Goal: Find specific page/section: Find specific page/section

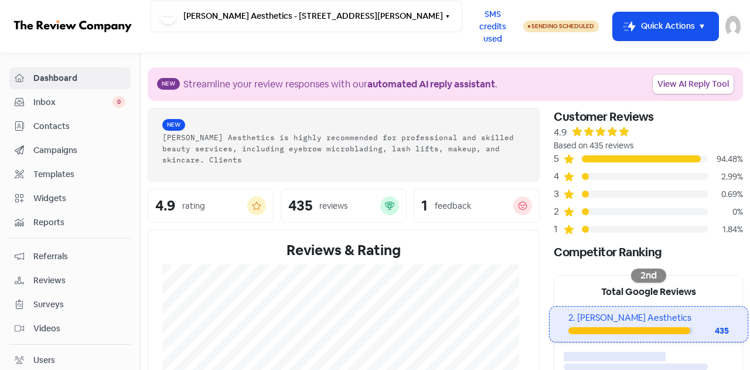
click at [46, 127] on span "Contacts" at bounding box center [79, 126] width 92 height 12
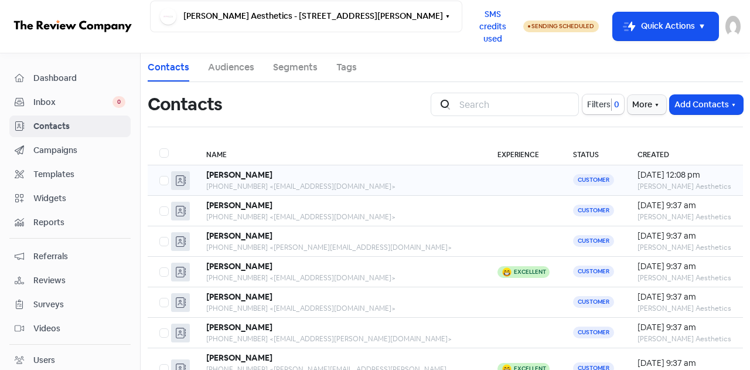
click at [384, 182] on div "[PHONE_NUMBER] <[EMAIL_ADDRESS][DOMAIN_NAME]>" at bounding box center [340, 186] width 268 height 11
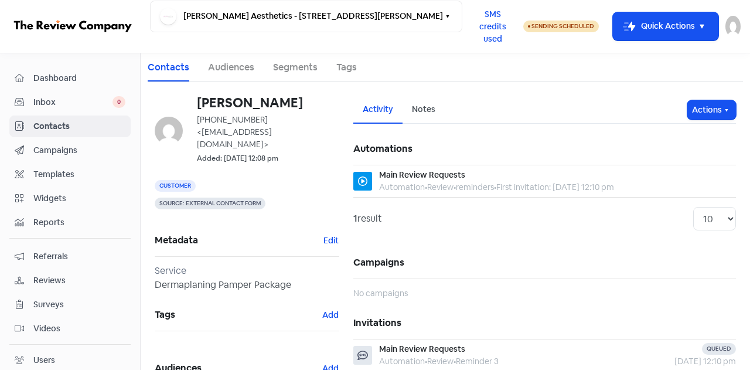
click at [45, 126] on span "Contacts" at bounding box center [79, 126] width 92 height 12
